Goal: Navigation & Orientation: Understand site structure

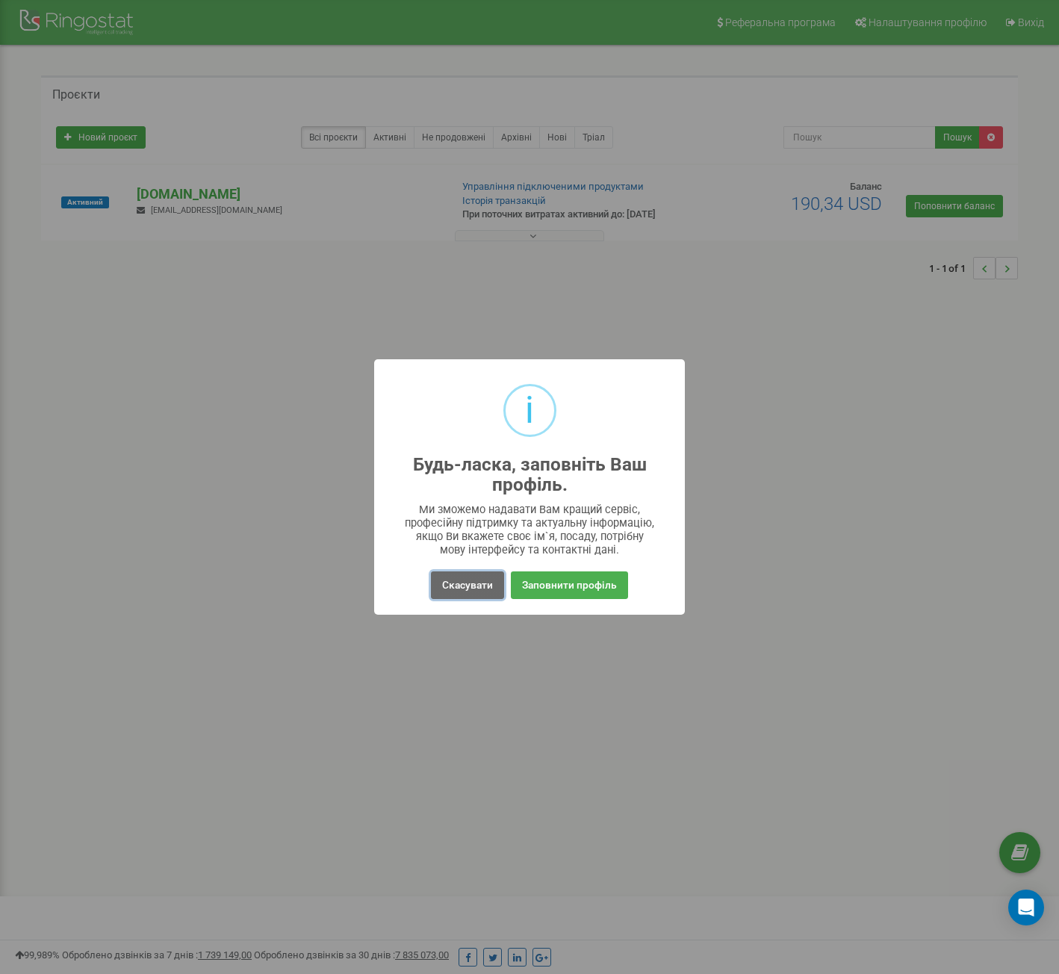
click at [474, 584] on button "Скасувати" at bounding box center [467, 585] width 73 height 28
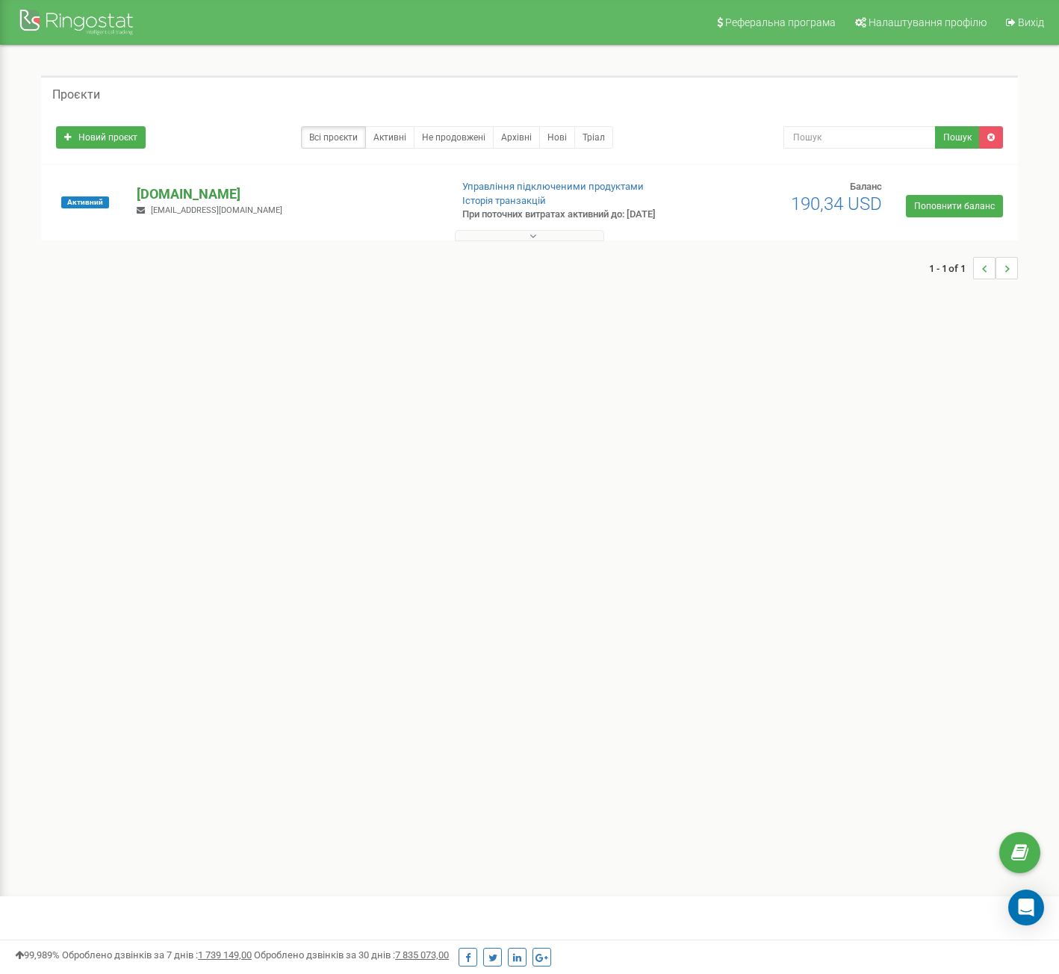
click at [182, 202] on p "[DOMAIN_NAME]" at bounding box center [287, 194] width 301 height 19
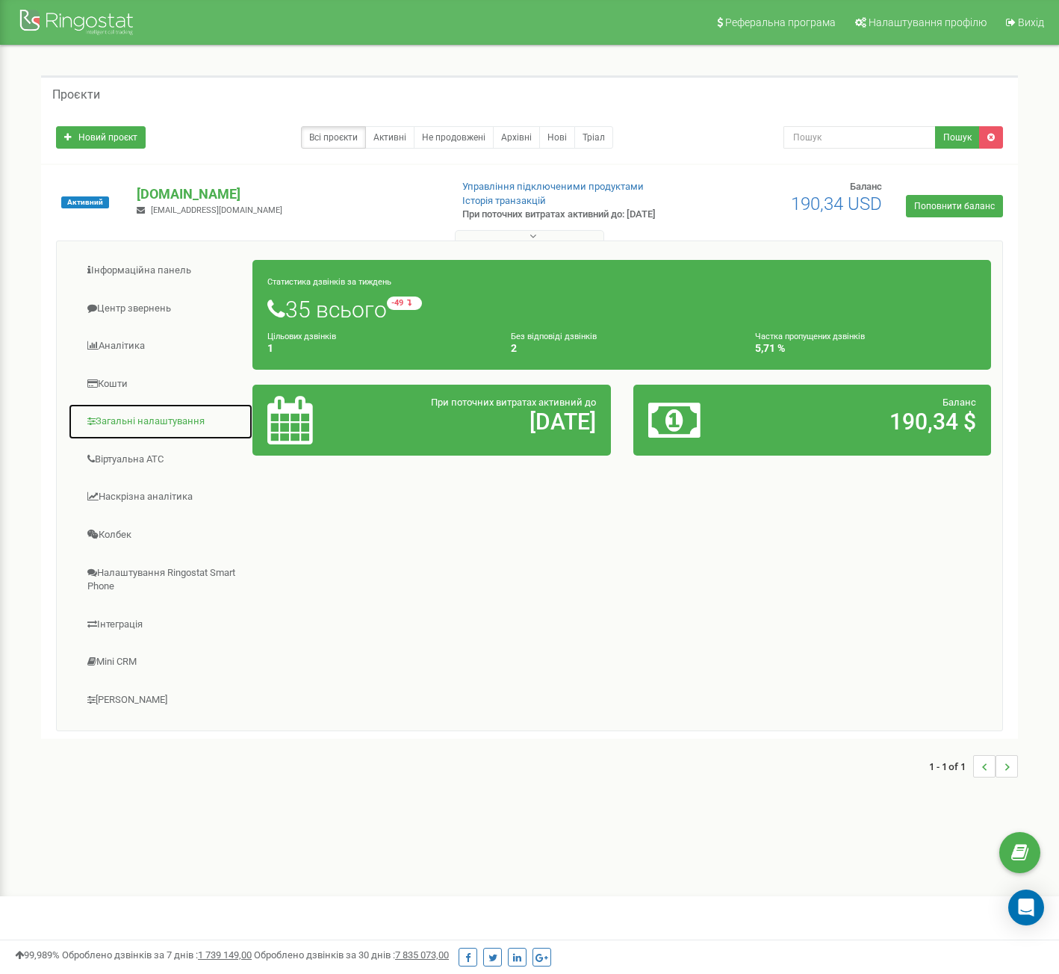
click at [161, 430] on link "Загальні налаштування" at bounding box center [160, 421] width 185 height 37
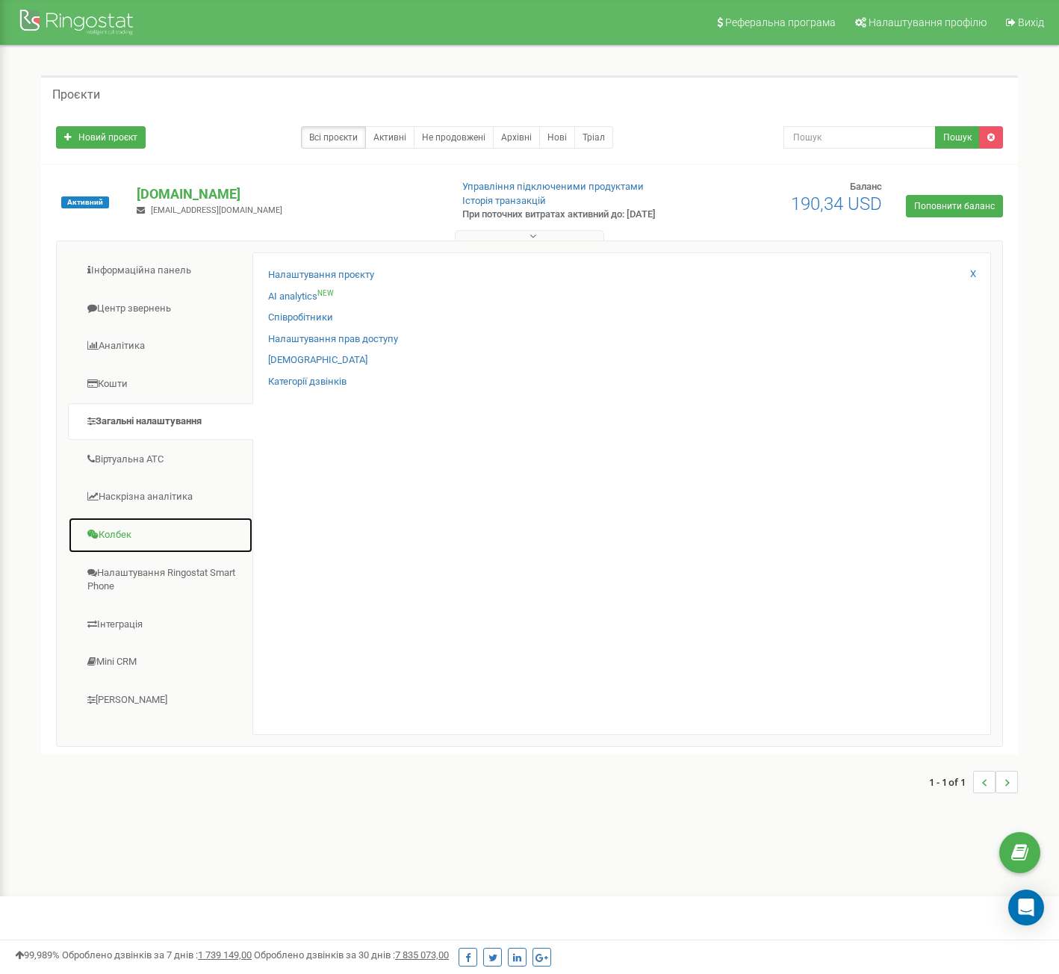
click at [128, 539] on link "Колбек" at bounding box center [160, 535] width 185 height 37
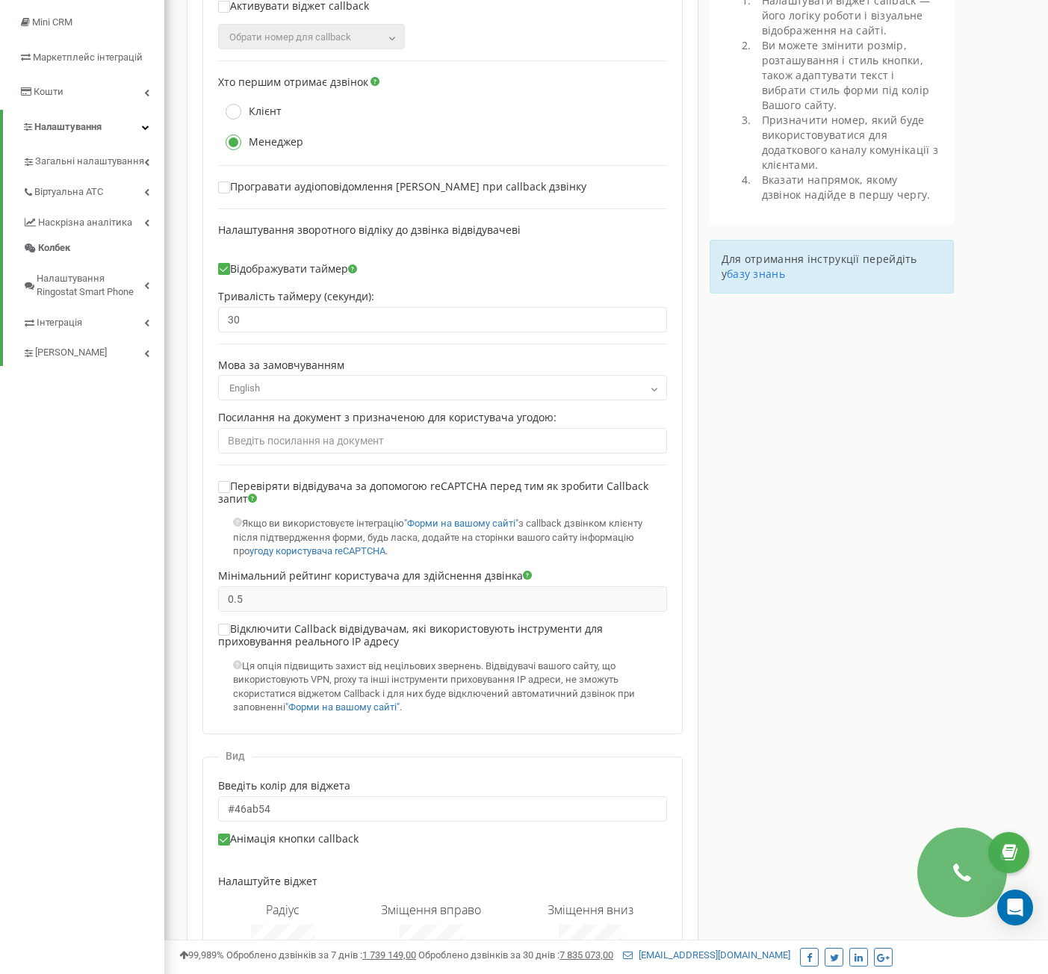
scroll to position [426, 0]
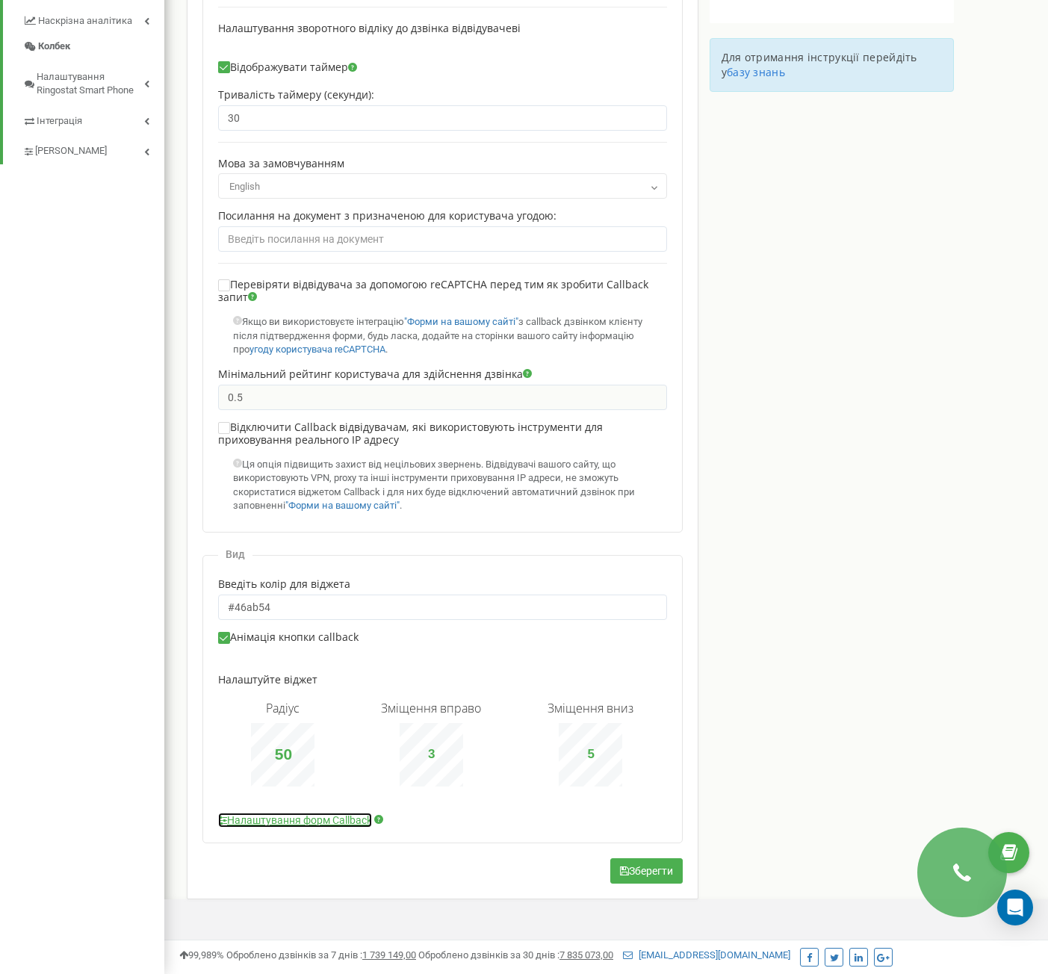
click at [328, 820] on link "Налаштування форм Callback" at bounding box center [295, 820] width 154 height 15
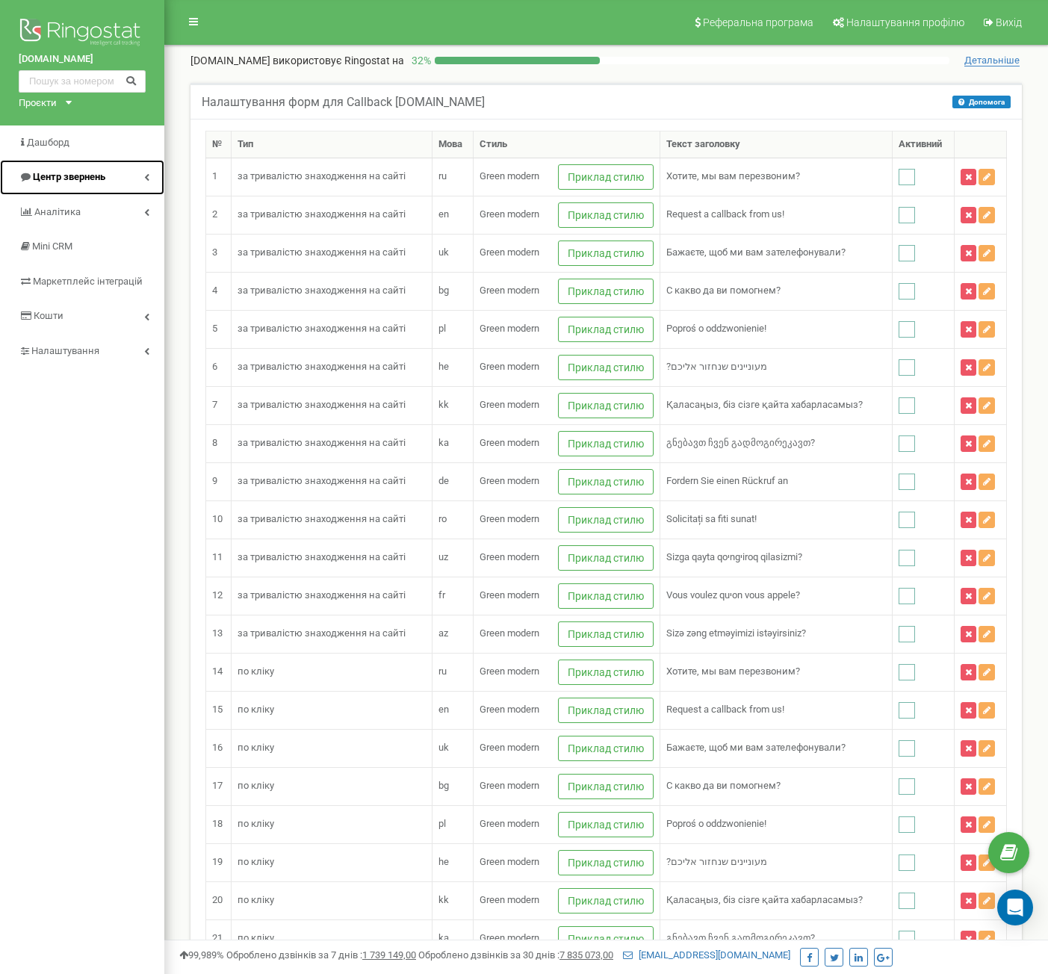
click at [83, 167] on link "Центр звернень" at bounding box center [82, 177] width 164 height 35
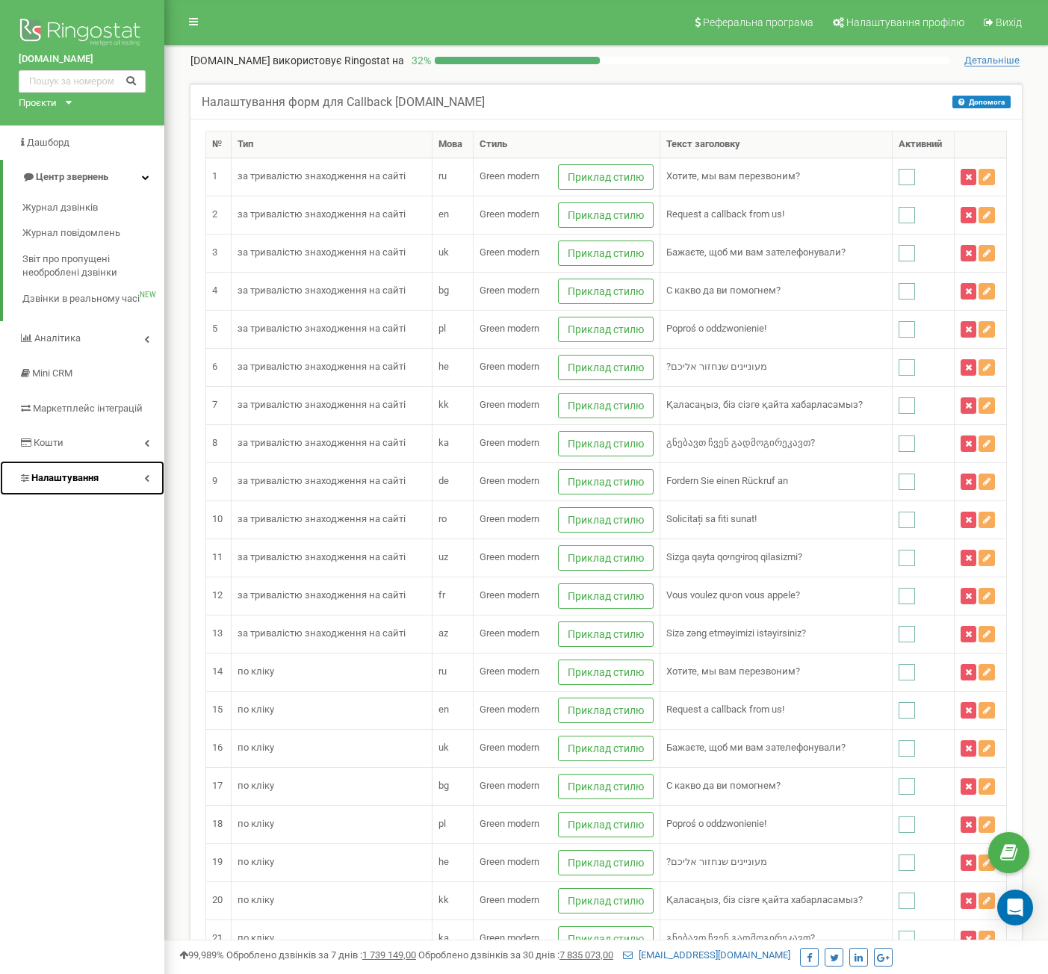
click at [95, 477] on span "Налаштування" at bounding box center [64, 477] width 67 height 11
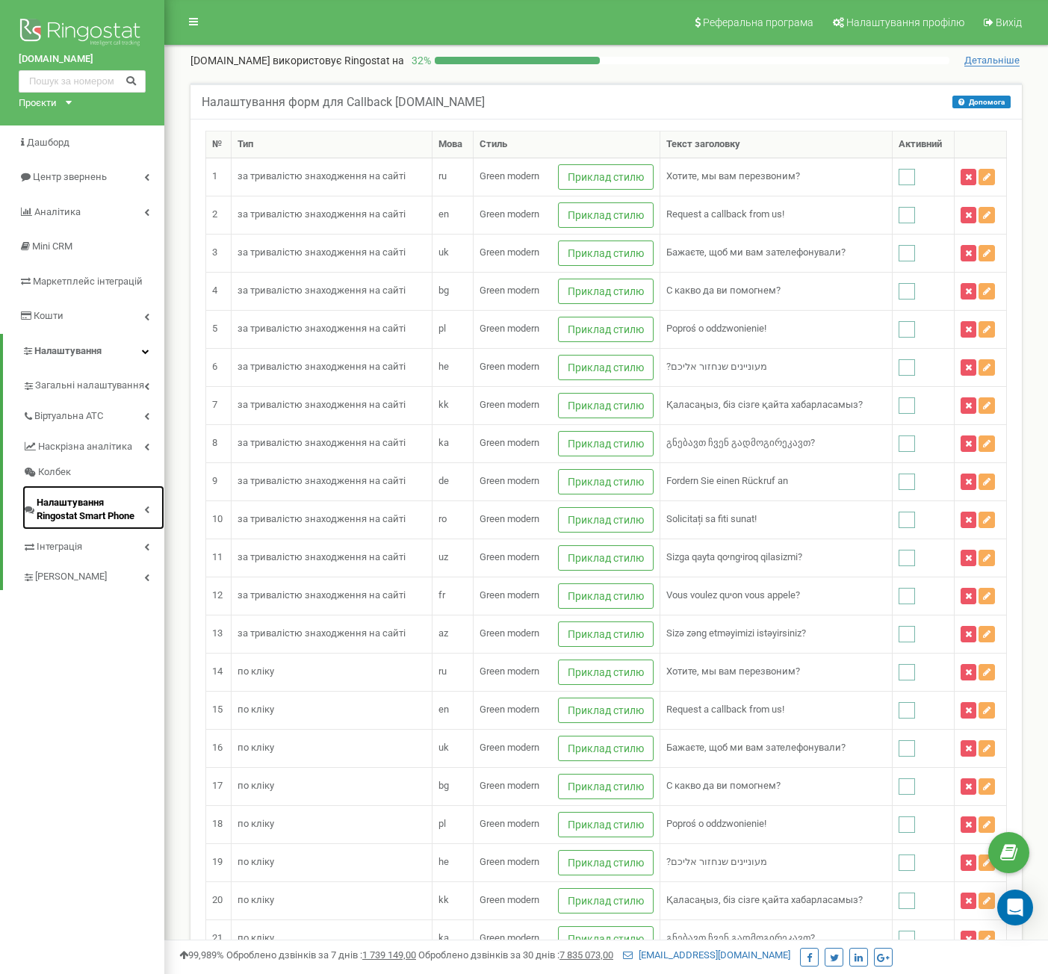
click at [91, 510] on span "Налаштування Ringostat Smart Phone" at bounding box center [91, 510] width 108 height 28
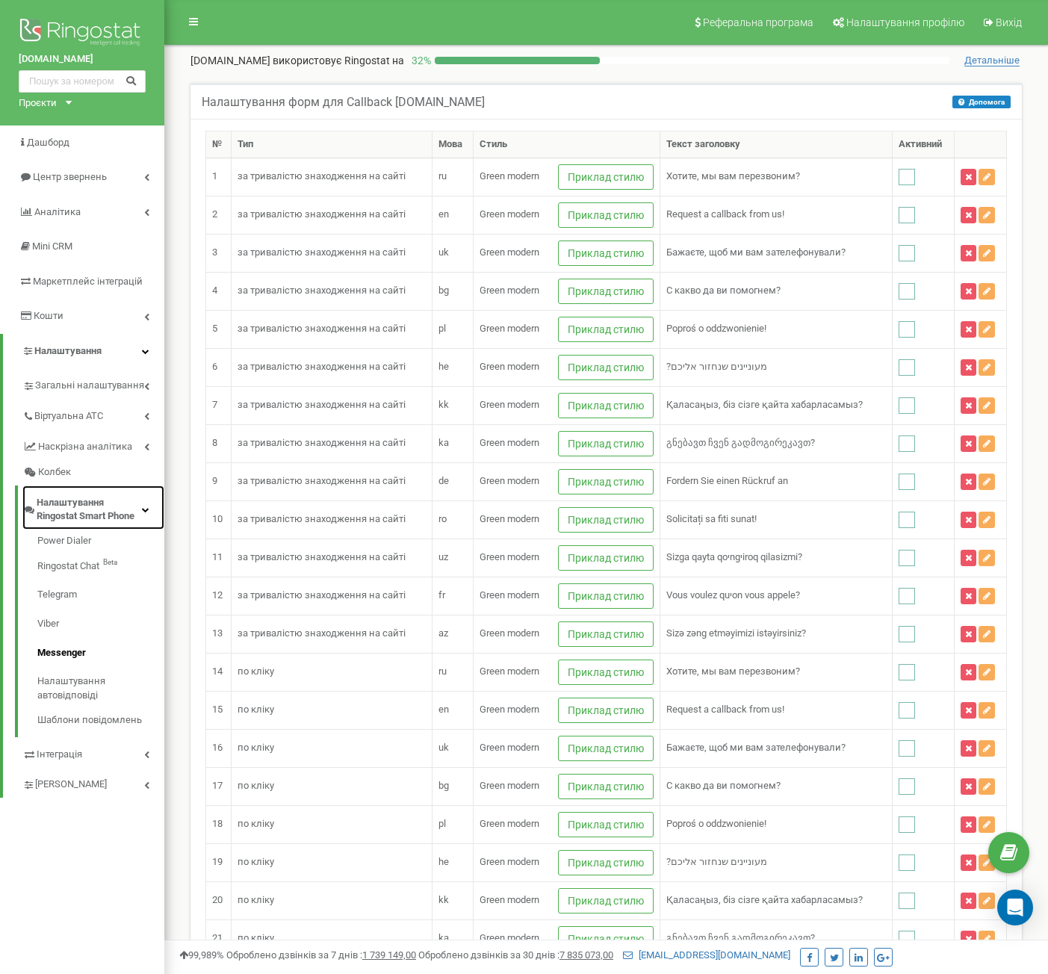
scroll to position [75, 0]
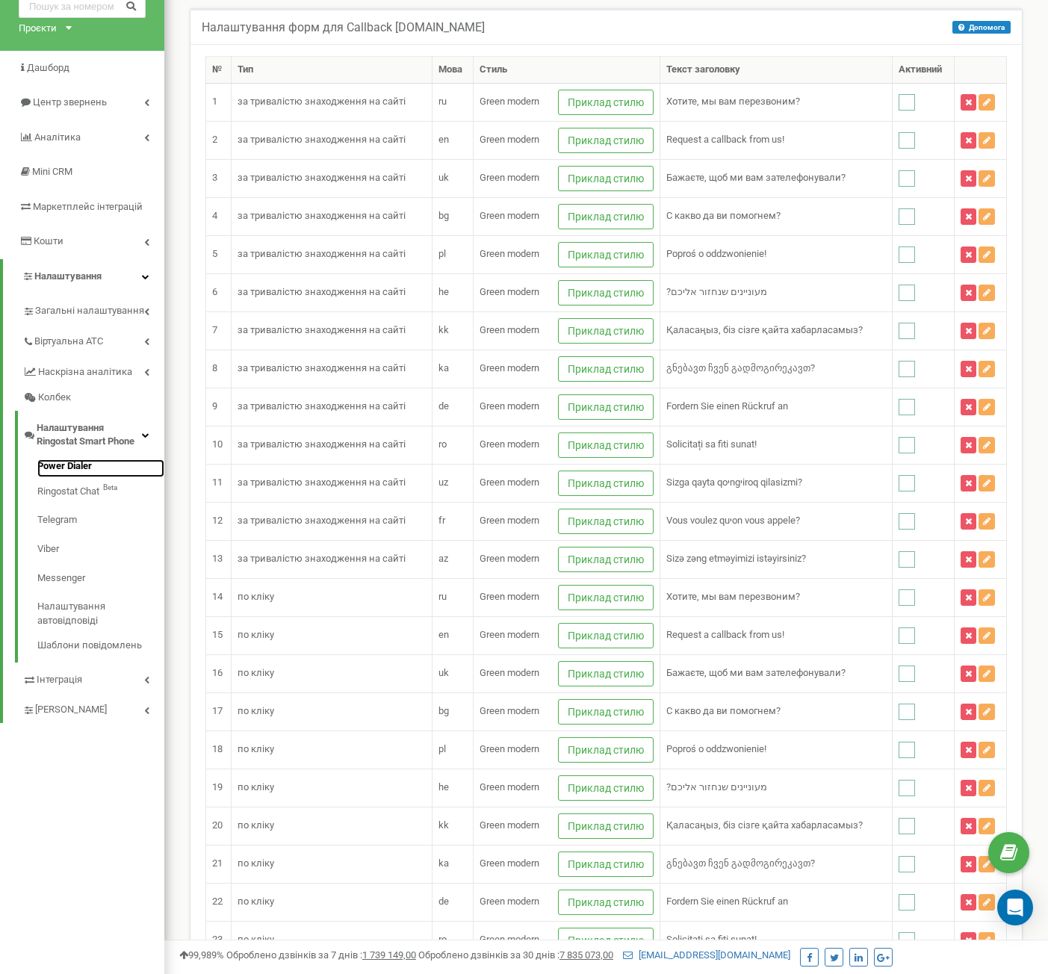
click at [66, 465] on link "Power Dialer" at bounding box center [100, 468] width 127 height 18
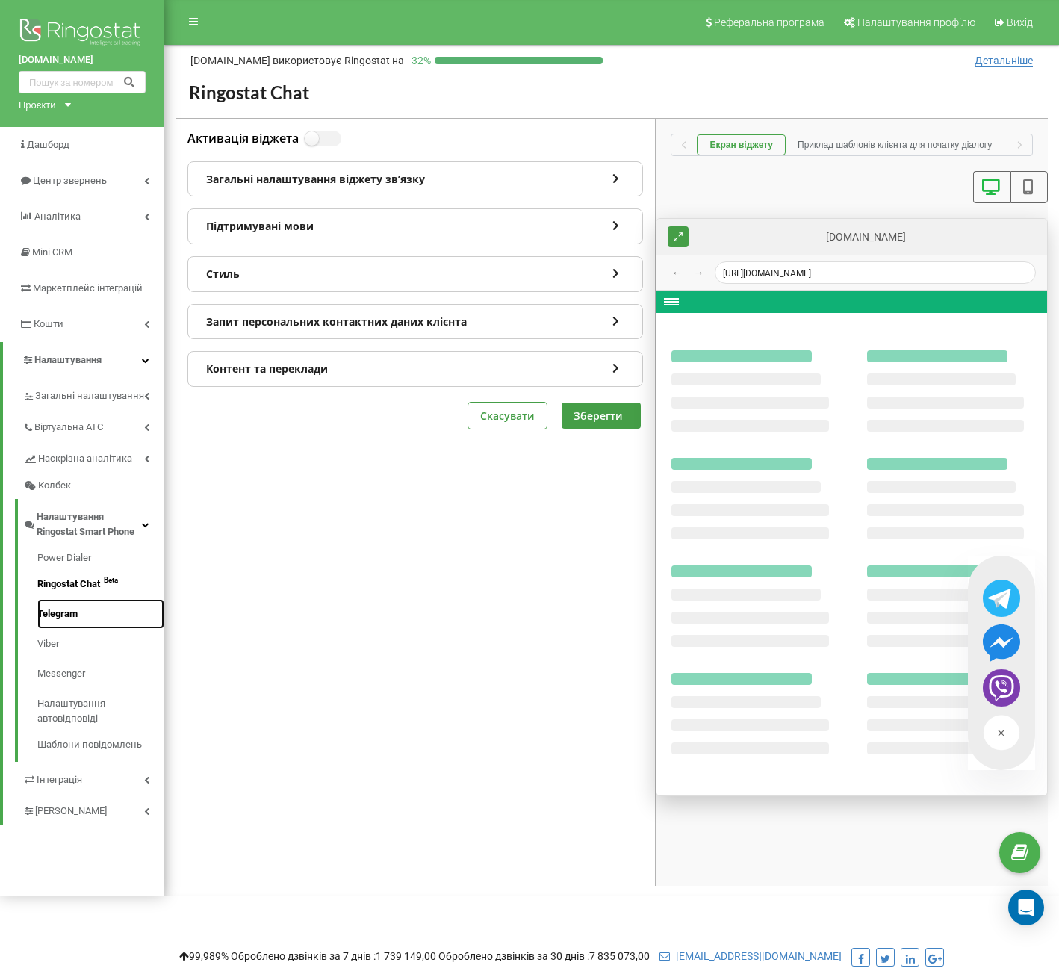
click at [63, 610] on link "Telegram" at bounding box center [100, 614] width 127 height 30
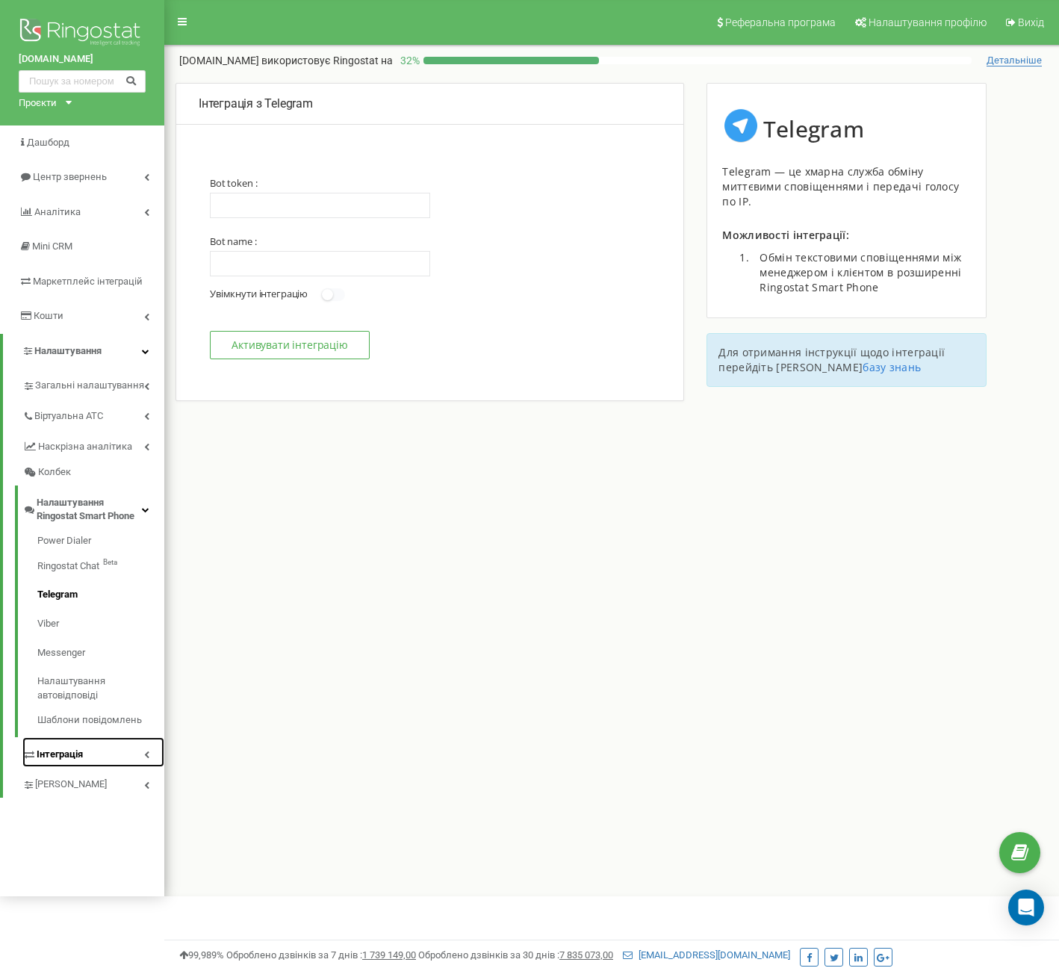
click at [79, 757] on span "Інтеграція" at bounding box center [60, 755] width 46 height 14
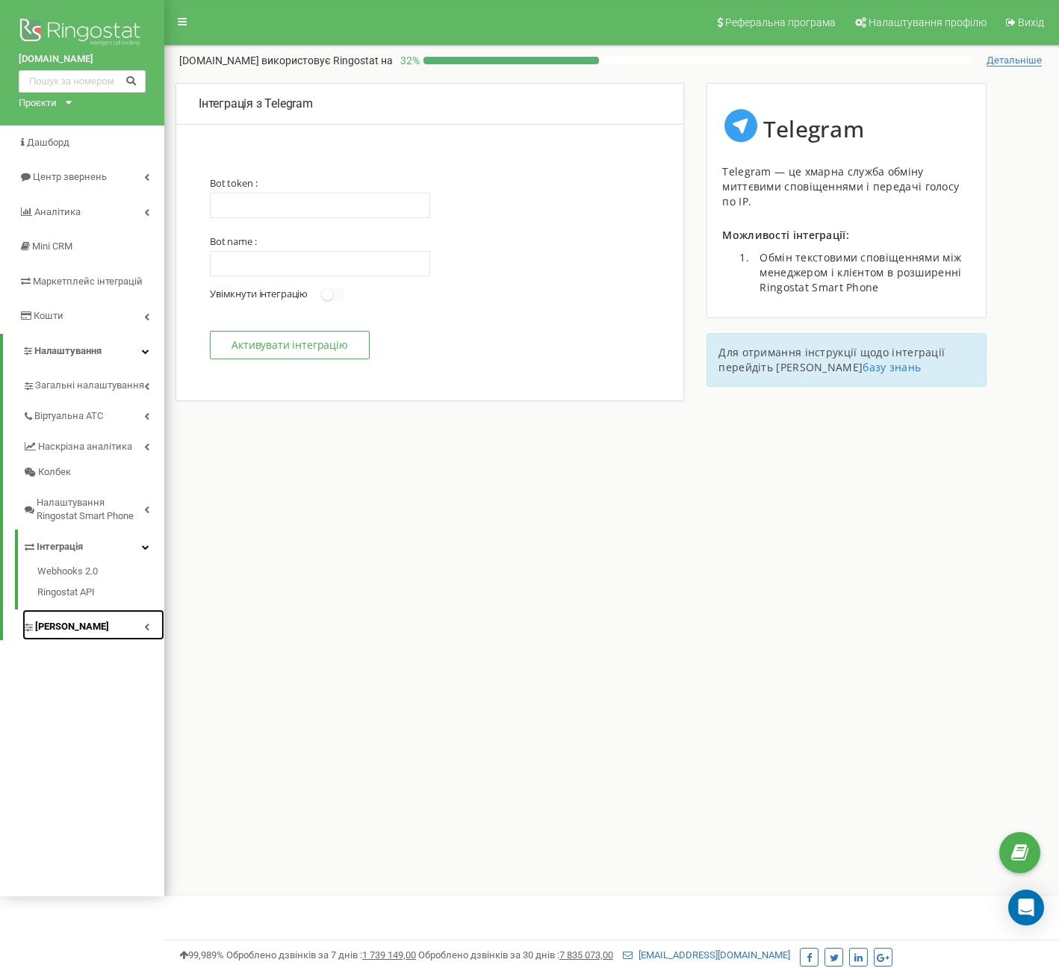
click at [79, 623] on span "[PERSON_NAME]" at bounding box center [72, 627] width 74 height 14
